Goal: Information Seeking & Learning: Learn about a topic

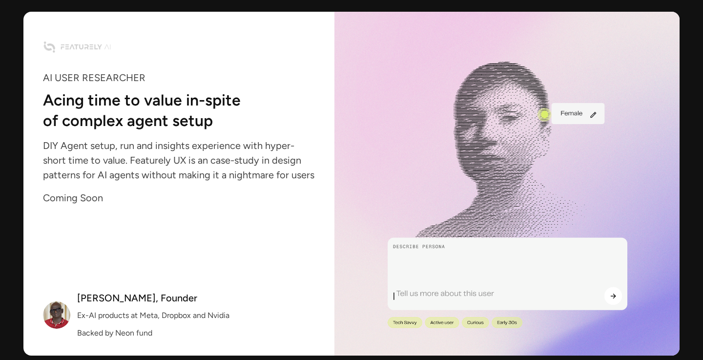
scroll to position [1005, 0]
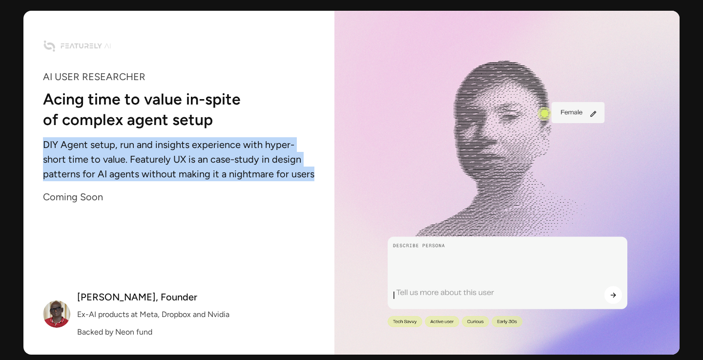
drag, startPoint x: 43, startPoint y: 147, endPoint x: 276, endPoint y: 181, distance: 234.8
click at [276, 177] on p "DIY Agent setup, run and insights experience with hyper-short time to value. Fe…" at bounding box center [179, 159] width 272 height 36
drag, startPoint x: 272, startPoint y: 173, endPoint x: 115, endPoint y: 159, distance: 157.8
click at [115, 159] on p "DIY Agent setup, run and insights experience with hyper-short time to value. Fe…" at bounding box center [179, 159] width 272 height 36
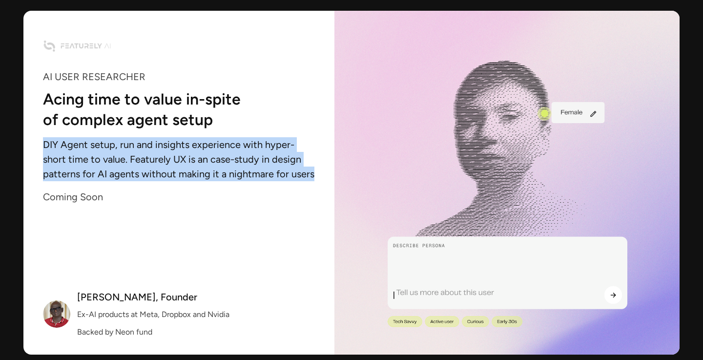
click at [115, 159] on p "DIY Agent setup, run and insights experience with hyper-short time to value. Fe…" at bounding box center [179, 159] width 272 height 36
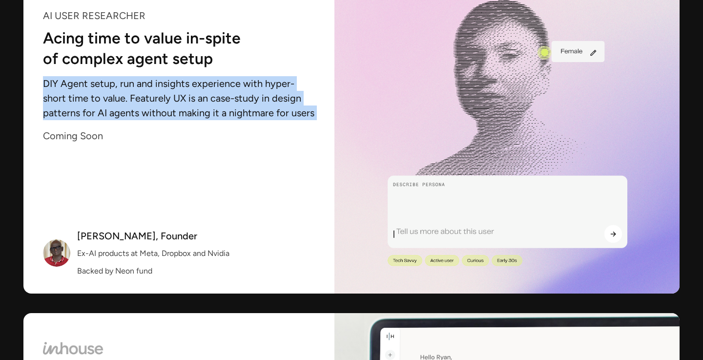
scroll to position [1350, 0]
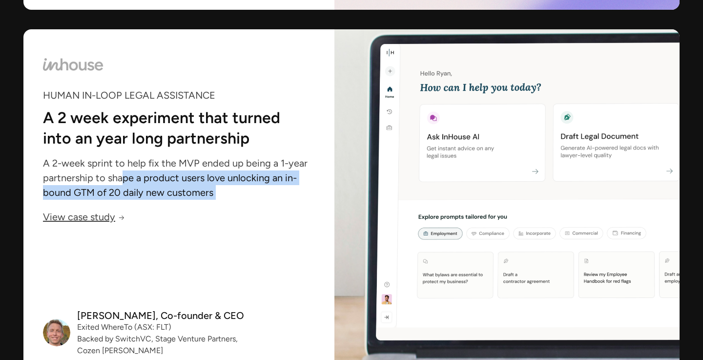
drag, startPoint x: 124, startPoint y: 175, endPoint x: 124, endPoint y: 212, distance: 36.6
click at [124, 212] on div "HUMAN IN-LOOP LEGAL ASSISTANCE A 2 week experiment that turned into an year lon…" at bounding box center [179, 136] width 272 height 175
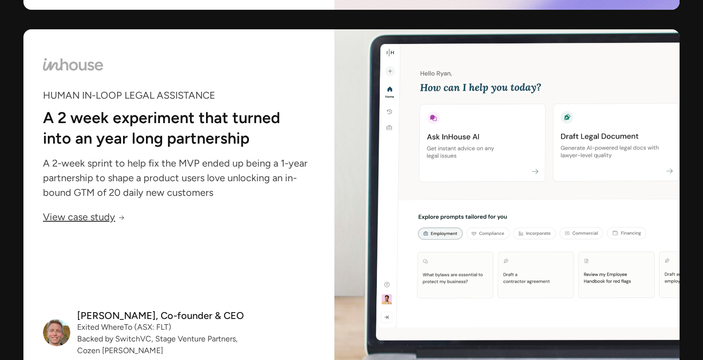
click at [124, 176] on p "A 2-week sprint to help fix the MVP ended up being a 1-year partnership to shap…" at bounding box center [179, 178] width 272 height 36
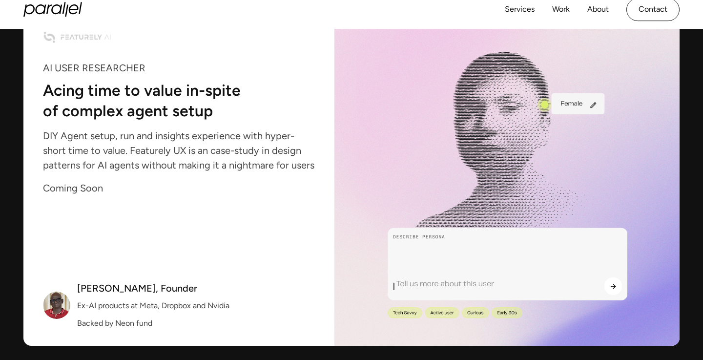
scroll to position [958, 0]
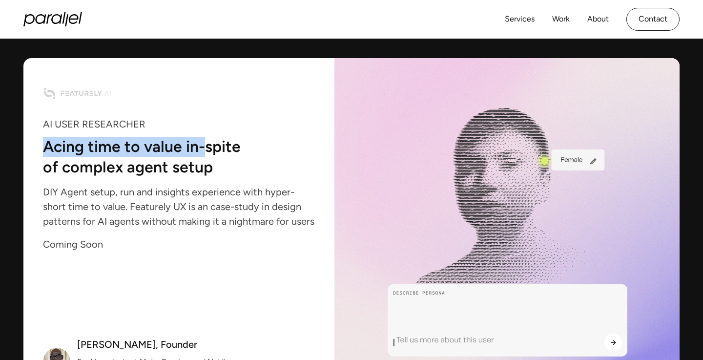
drag, startPoint x: 46, startPoint y: 148, endPoint x: 201, endPoint y: 156, distance: 154.4
click at [201, 156] on p "Acing time to value in-spite of complex agent setup" at bounding box center [171, 156] width 256 height 34
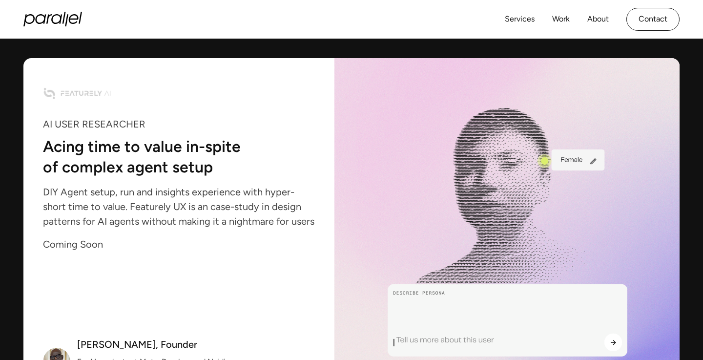
click at [161, 160] on p "Acing time to value in-spite of complex agent setup" at bounding box center [171, 156] width 256 height 34
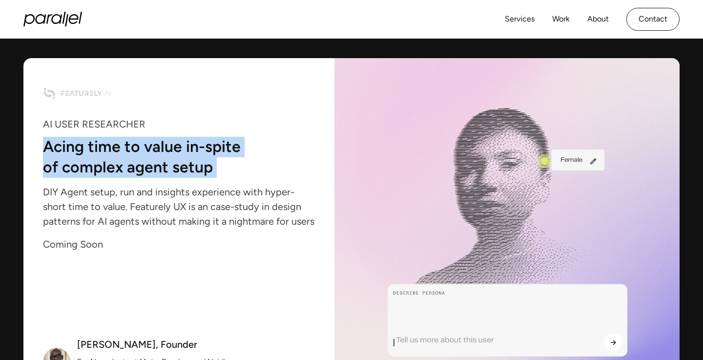
click at [161, 160] on p "Acing time to value in-spite of complex agent setup" at bounding box center [171, 156] width 256 height 34
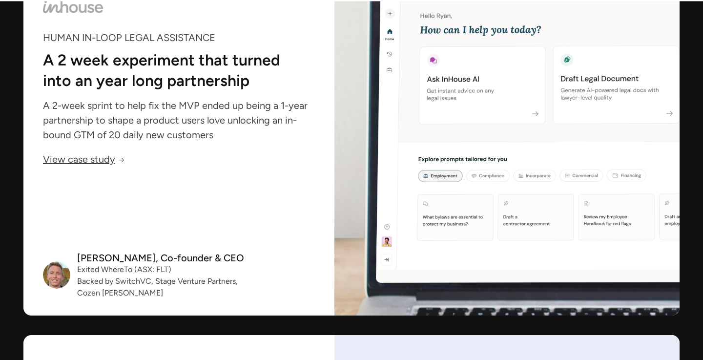
scroll to position [1416, 0]
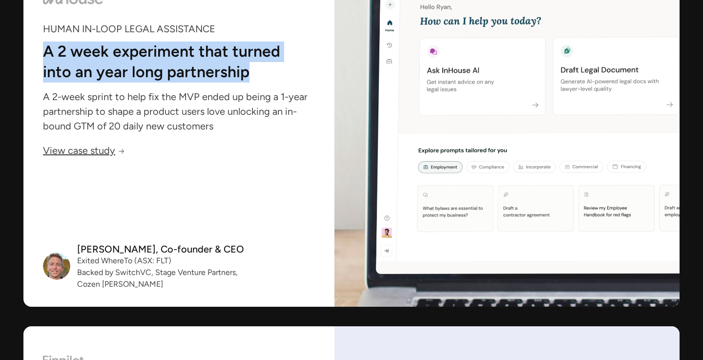
drag, startPoint x: 44, startPoint y: 51, endPoint x: 251, endPoint y: 75, distance: 207.9
click at [251, 75] on p "A 2 week experiment that turned into an year long partnership" at bounding box center [171, 61] width 256 height 34
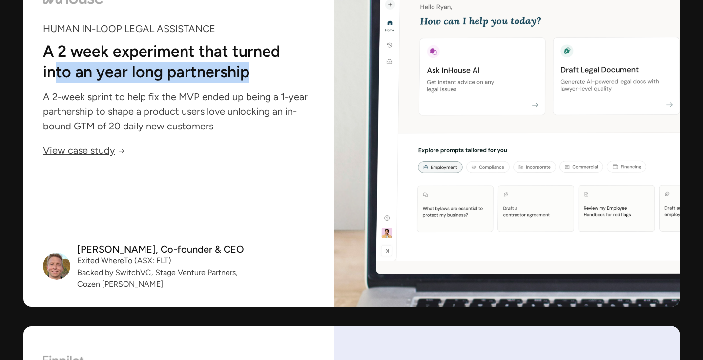
drag, startPoint x: 244, startPoint y: 75, endPoint x: 55, endPoint y: 64, distance: 189.2
click at [53, 64] on p "A 2 week experiment that turned into an year long partnership" at bounding box center [171, 61] width 256 height 34
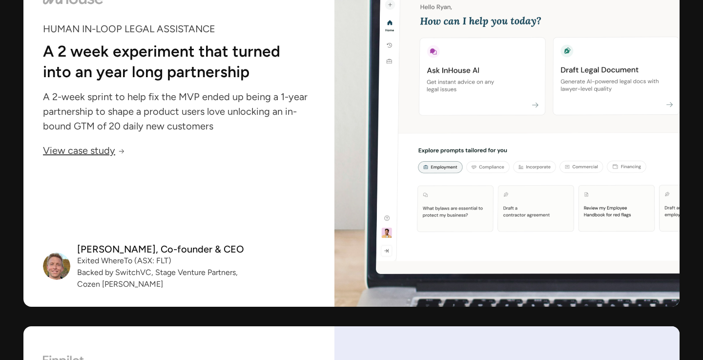
click at [180, 74] on p "A 2 week experiment that turned into an year long partnership" at bounding box center [171, 61] width 256 height 34
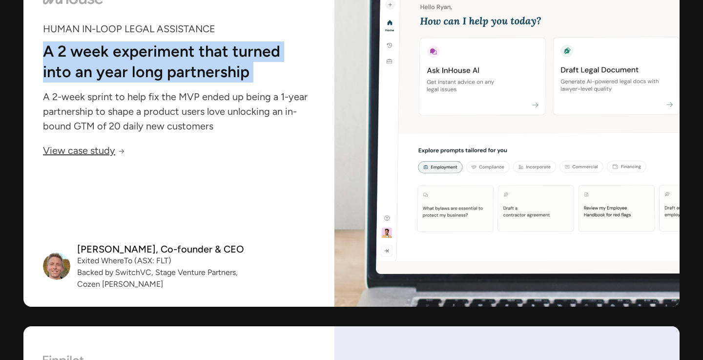
click at [180, 74] on p "A 2 week experiment that turned into an year long partnership" at bounding box center [171, 61] width 256 height 34
